Goal: Find specific page/section: Find specific page/section

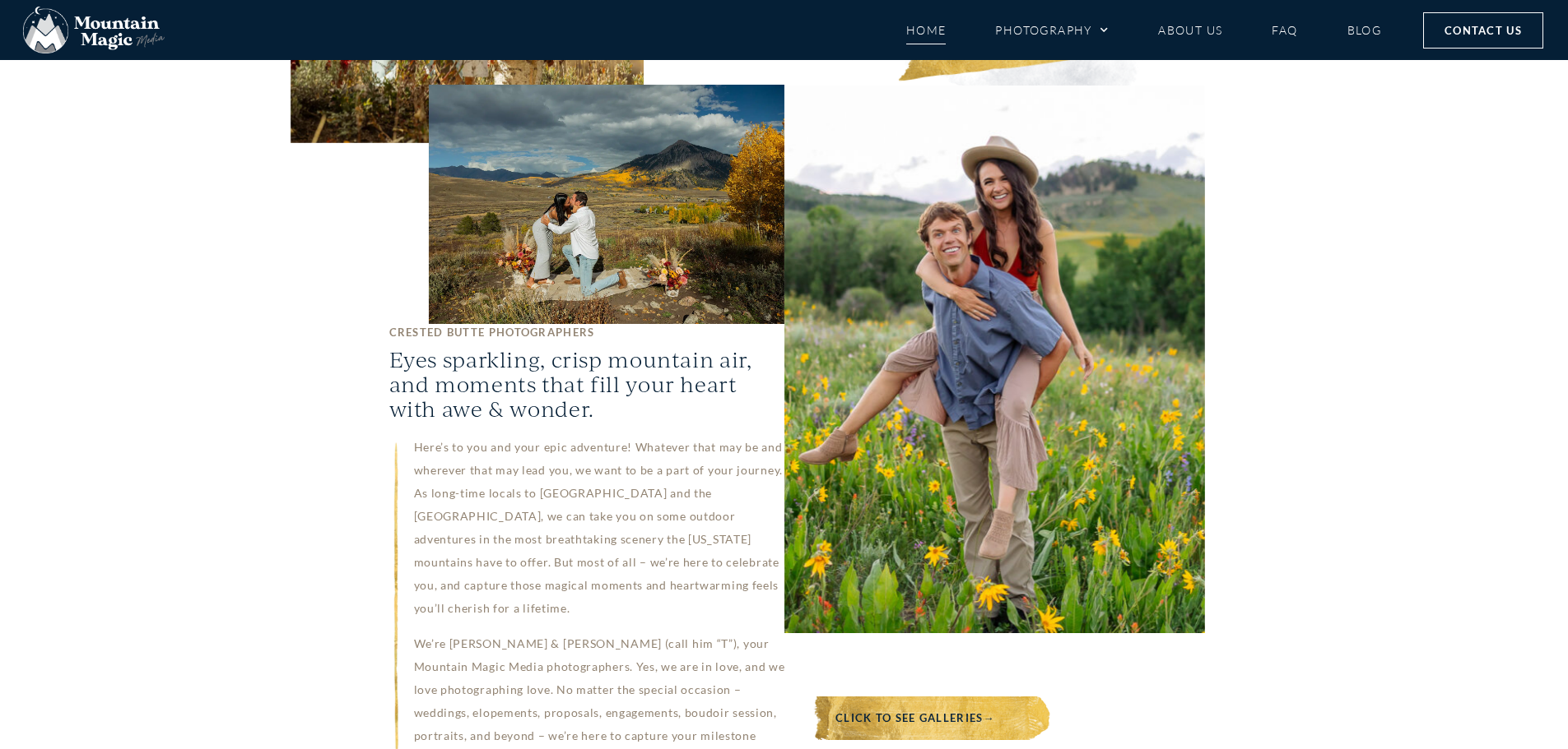
scroll to position [987, 0]
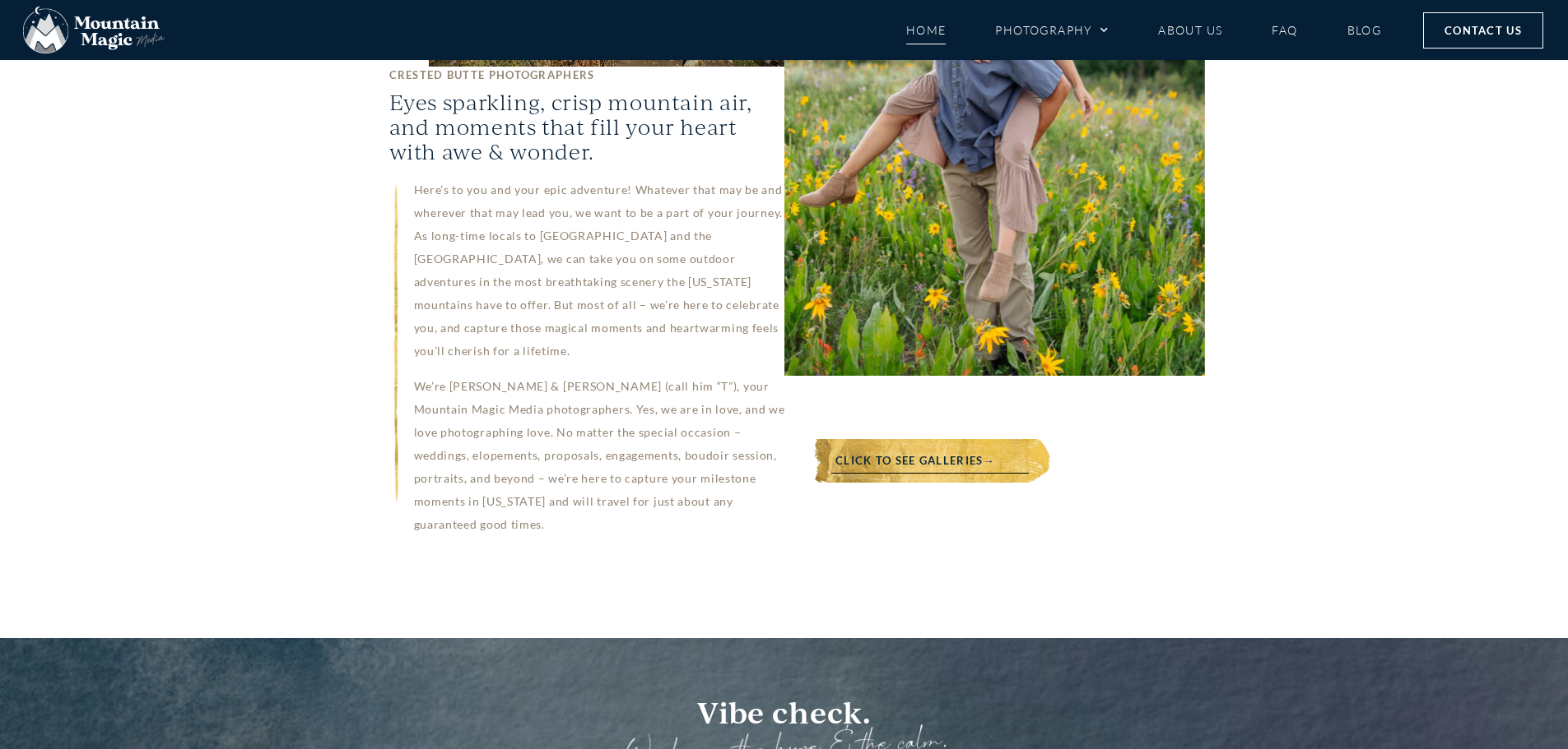
click at [905, 452] on span "Click to see galleries→" at bounding box center [915, 460] width 160 height 19
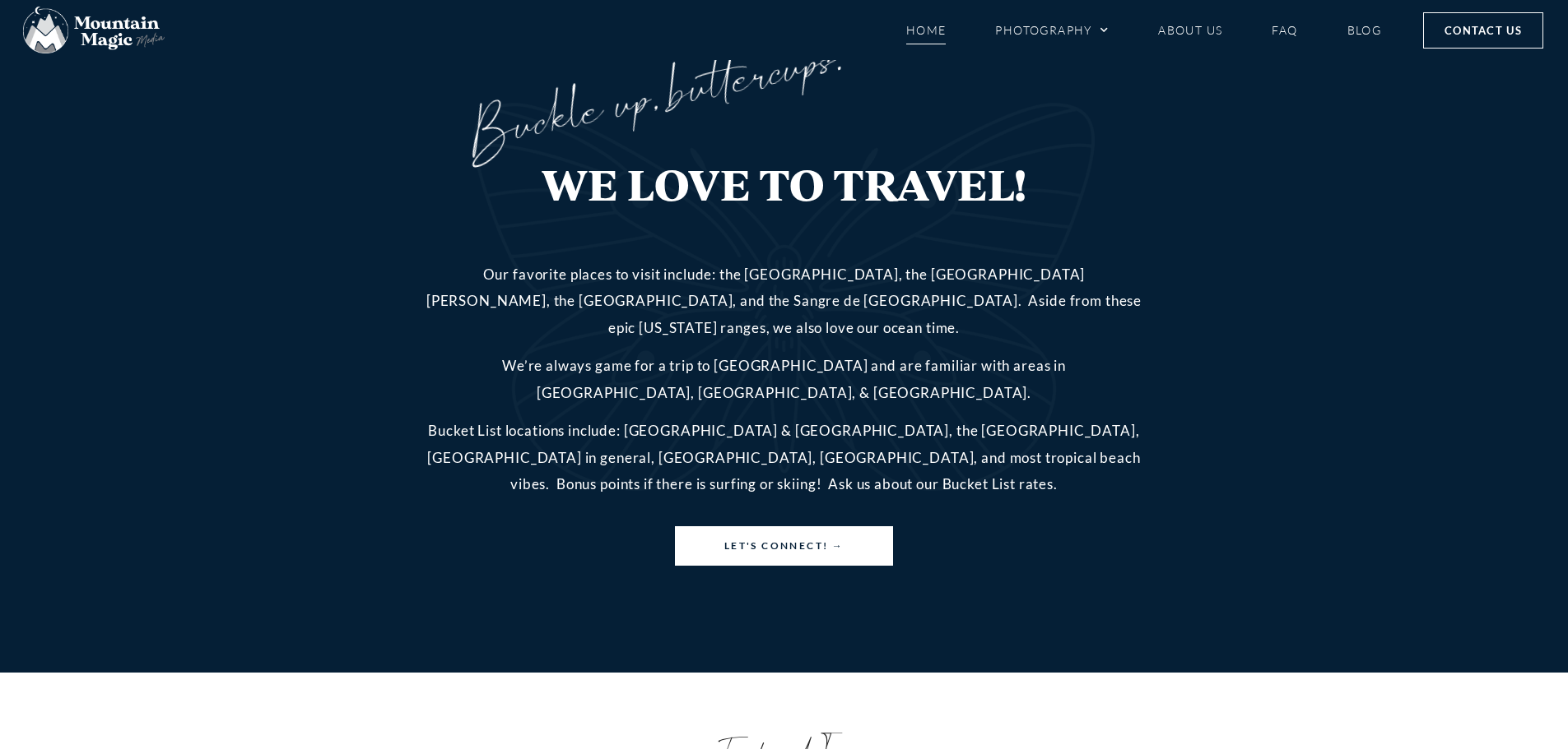
scroll to position [5086, 0]
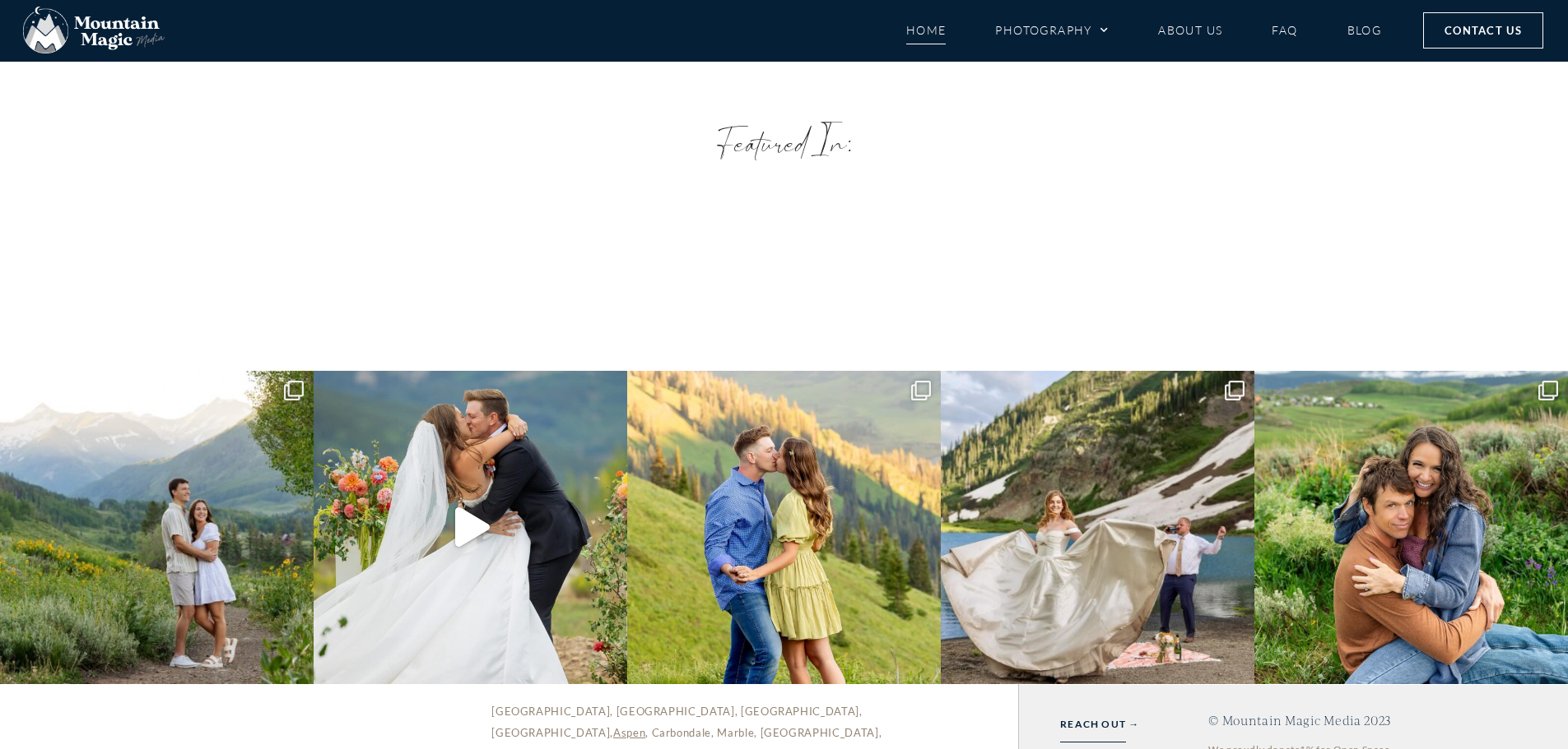
scroll to position [5579, 0]
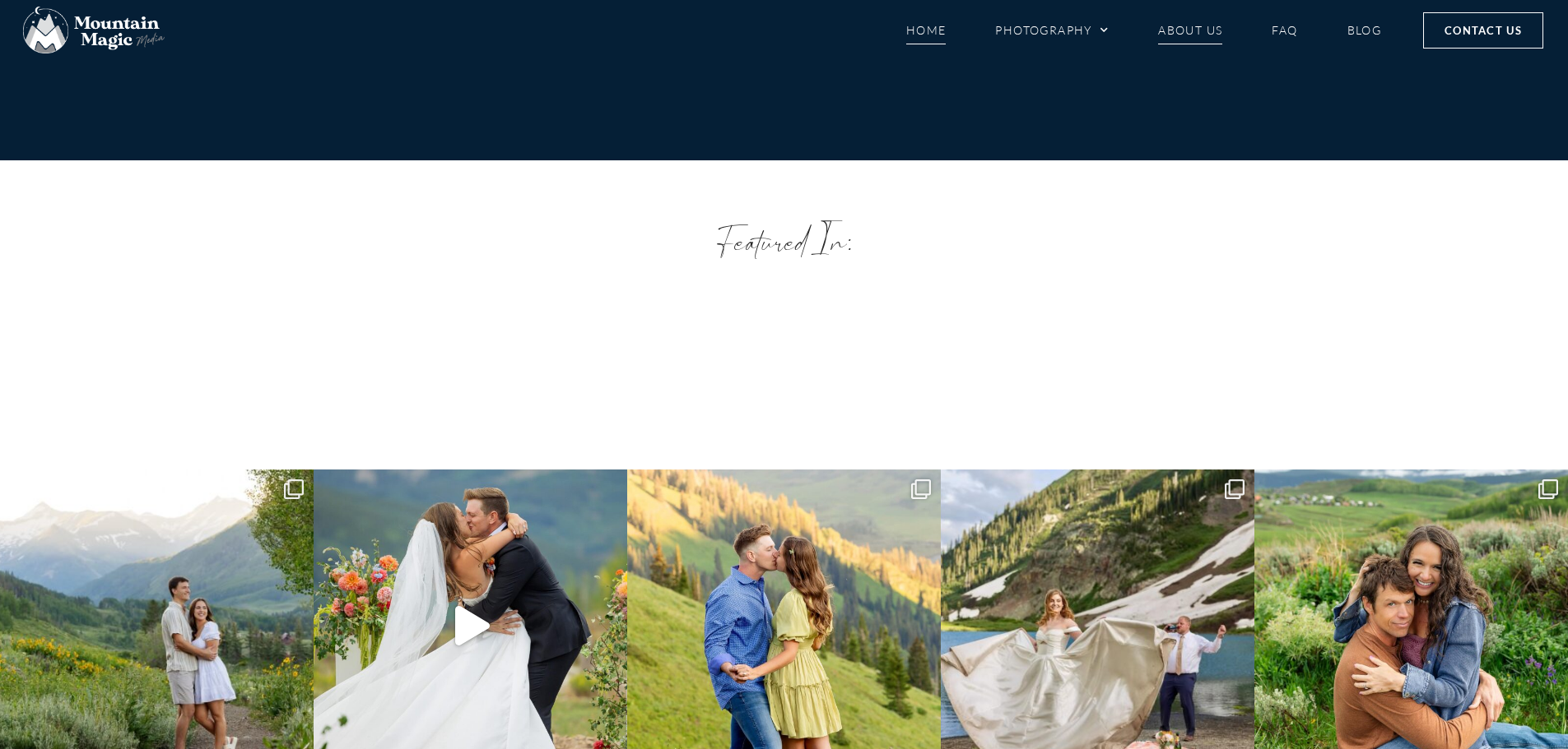
click at [1192, 33] on link "About Us" at bounding box center [1190, 30] width 64 height 29
